Goal: Task Accomplishment & Management: Complete application form

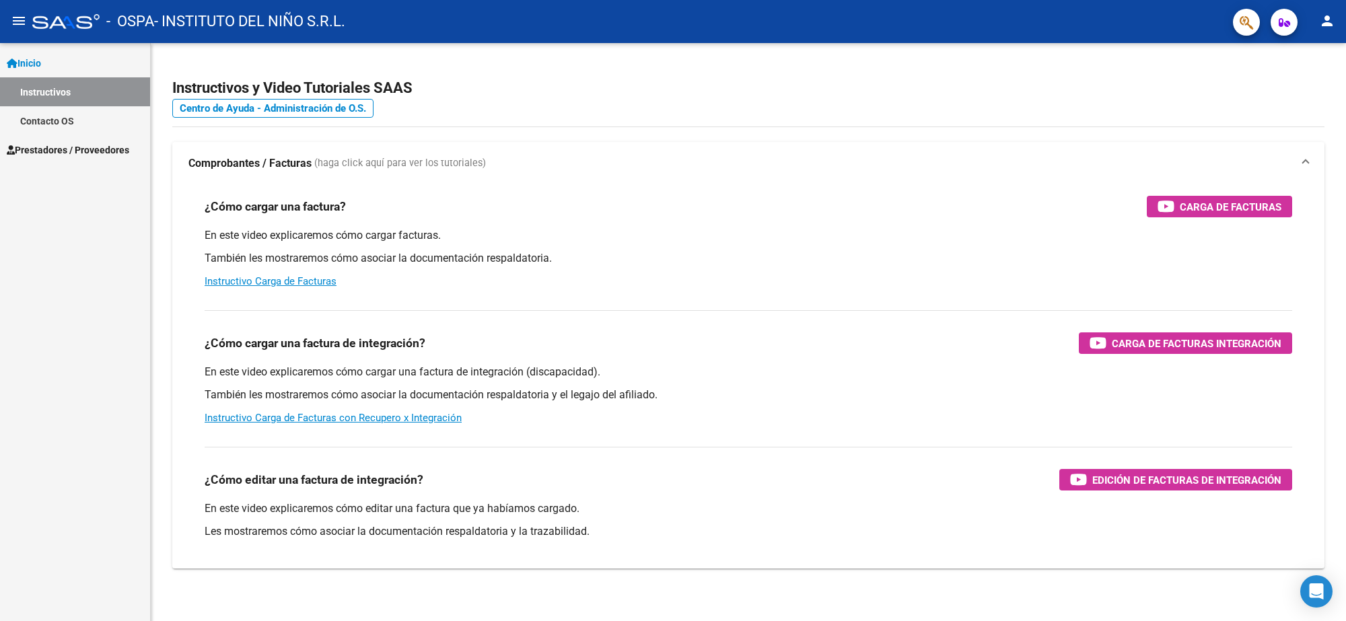
click at [62, 153] on span "Prestadores / Proveedores" at bounding box center [68, 150] width 122 height 15
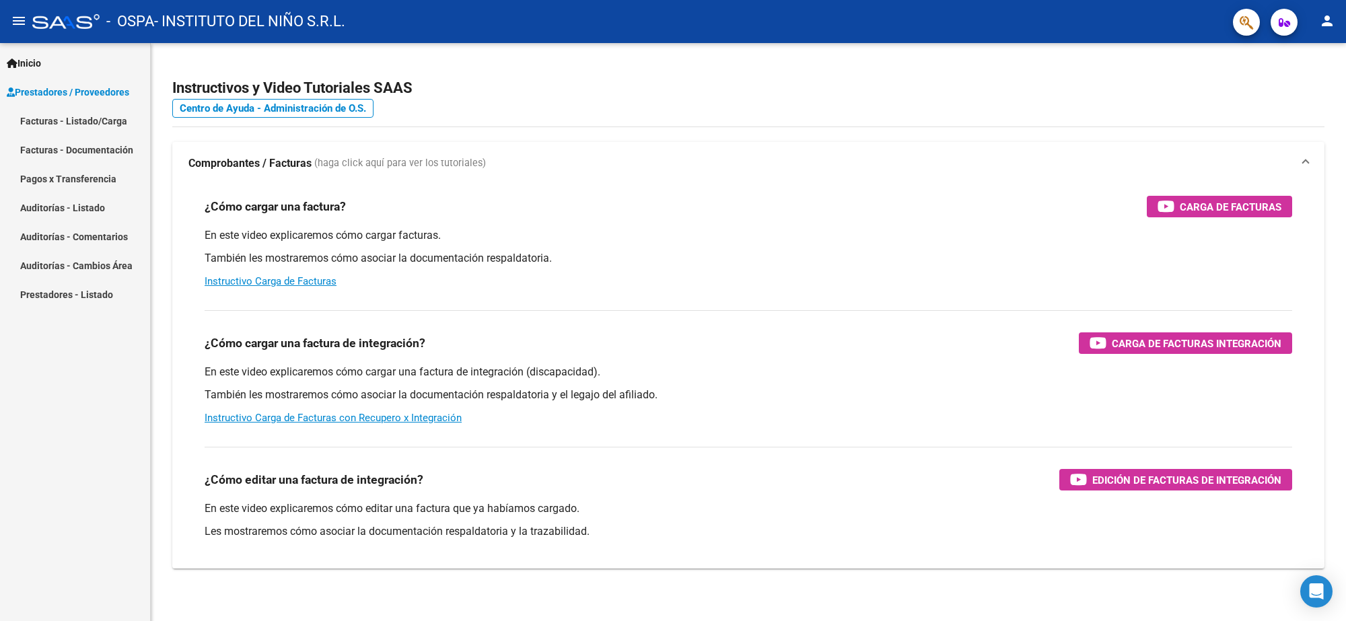
click at [71, 148] on link "Facturas - Documentación" at bounding box center [75, 149] width 150 height 29
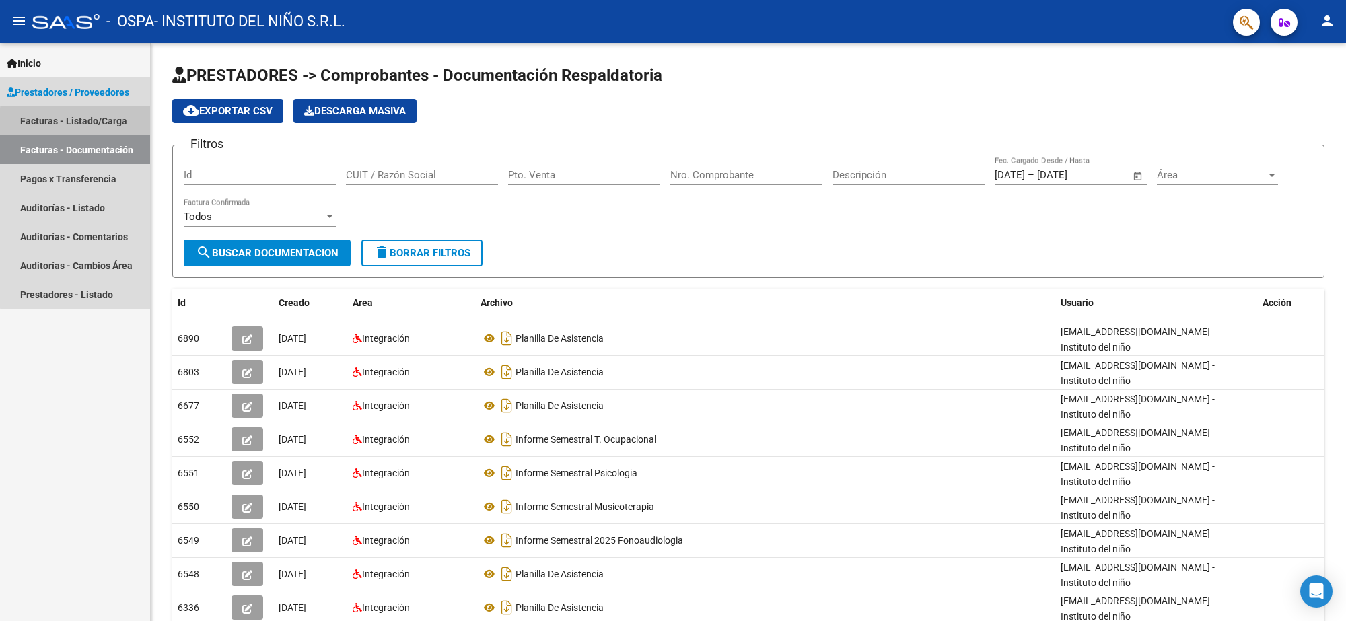
click at [113, 125] on link "Facturas - Listado/Carga" at bounding box center [75, 120] width 150 height 29
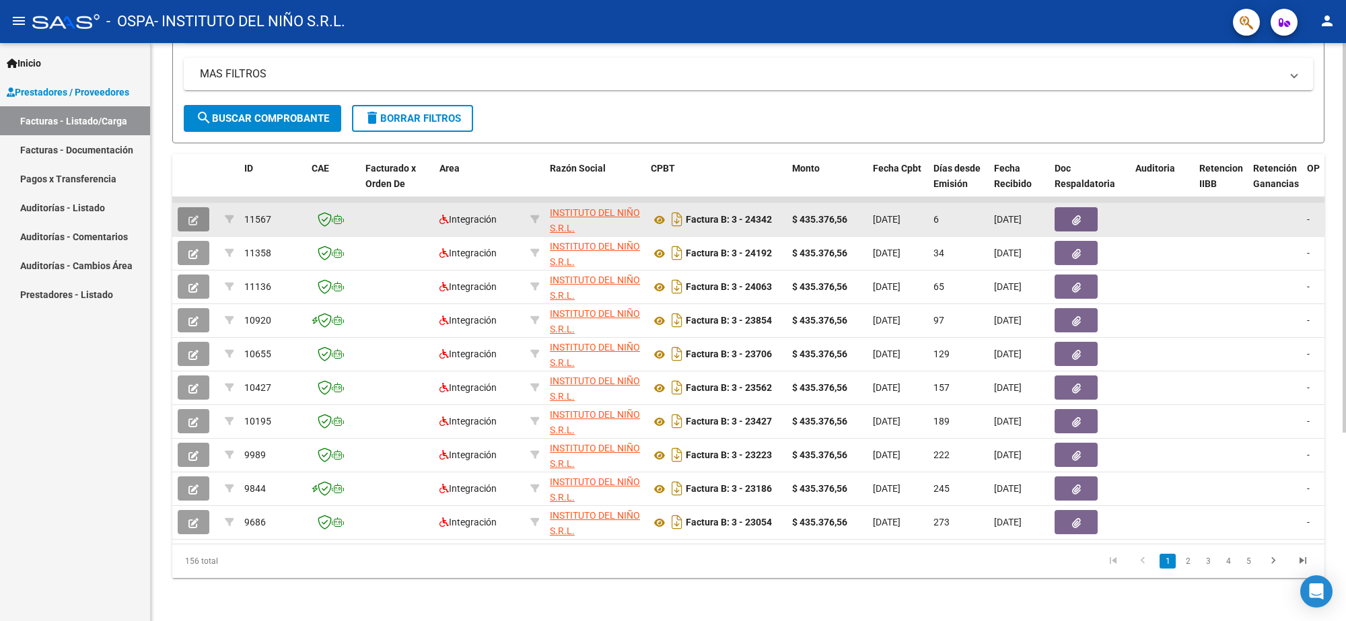
click at [199, 214] on button "button" at bounding box center [194, 219] width 32 height 24
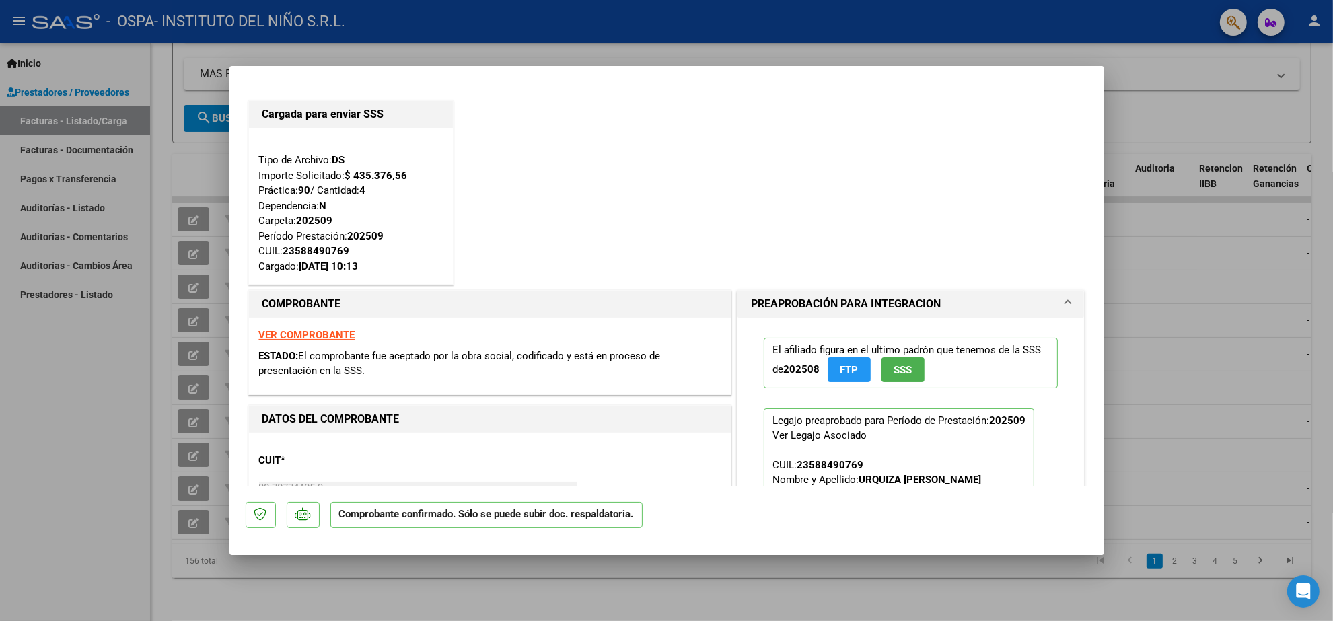
click at [14, 439] on div at bounding box center [666, 310] width 1333 height 621
type input "$ 0,00"
